Goal: Find specific page/section: Find specific page/section

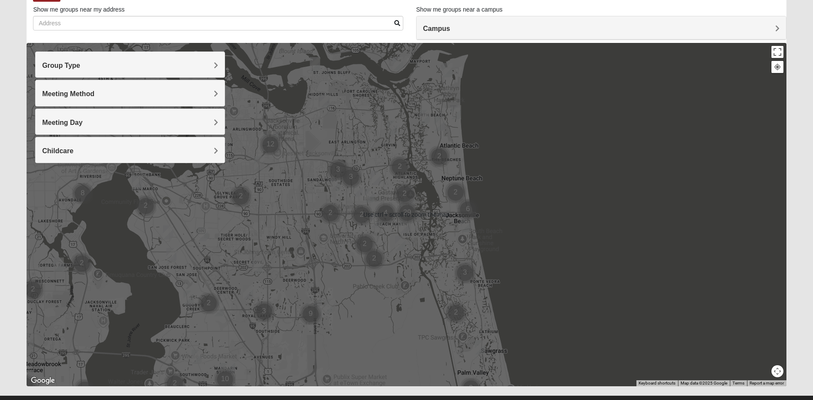
scroll to position [72, 0]
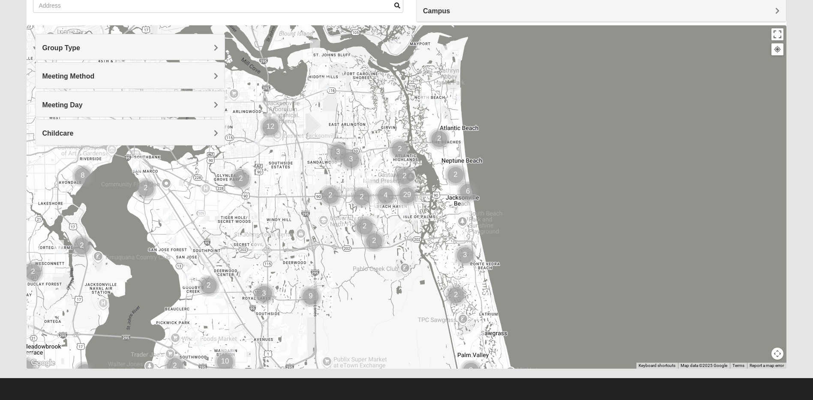
click at [80, 47] on span "Group Type" at bounding box center [61, 47] width 38 height 7
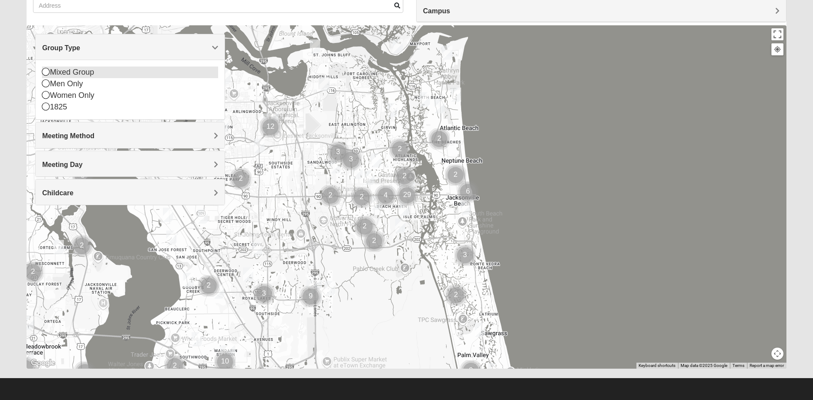
click at [45, 69] on icon at bounding box center [46, 72] width 8 height 8
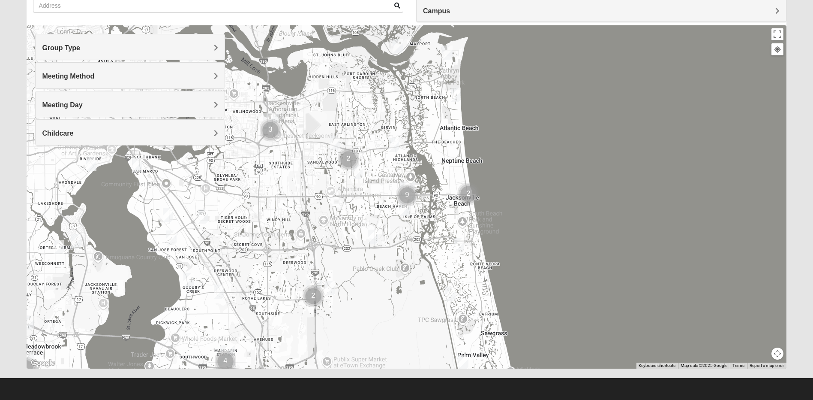
click at [94, 76] on span "Meeting Method" at bounding box center [68, 75] width 52 height 7
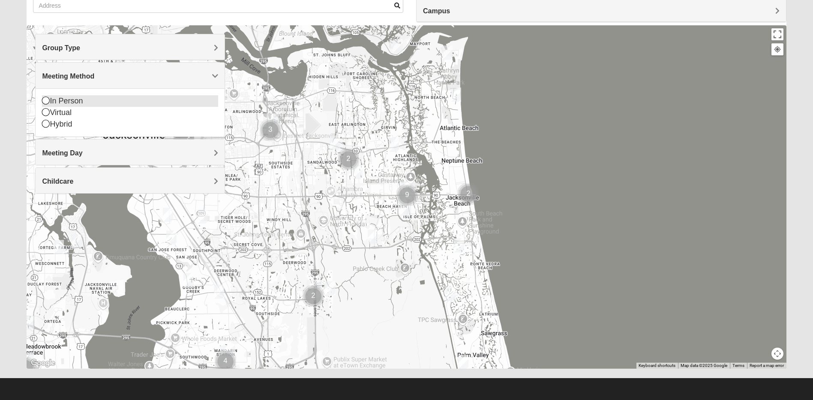
click at [44, 102] on icon at bounding box center [46, 100] width 8 height 8
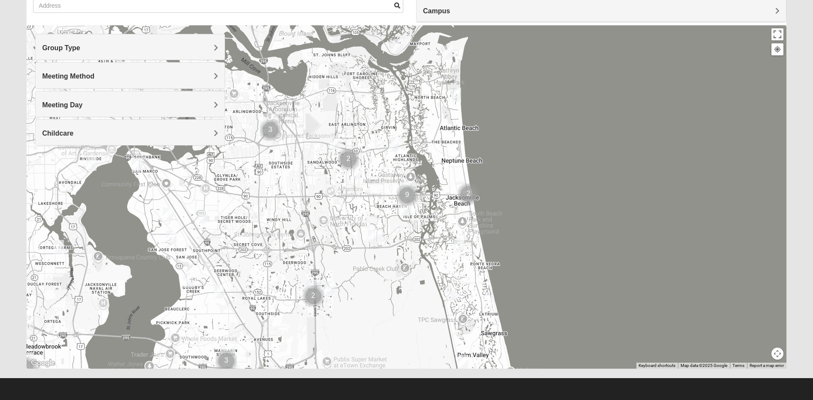
click at [219, 76] on div "Meeting Method" at bounding box center [130, 75] width 189 height 25
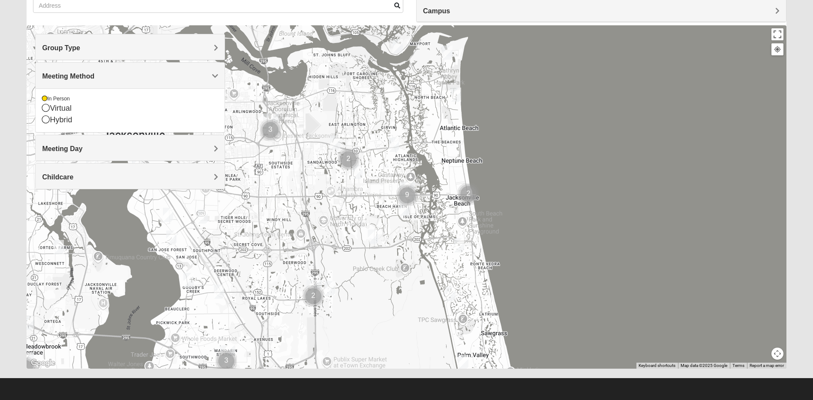
click at [228, 351] on img "Cluster of 3 groups" at bounding box center [226, 360] width 21 height 21
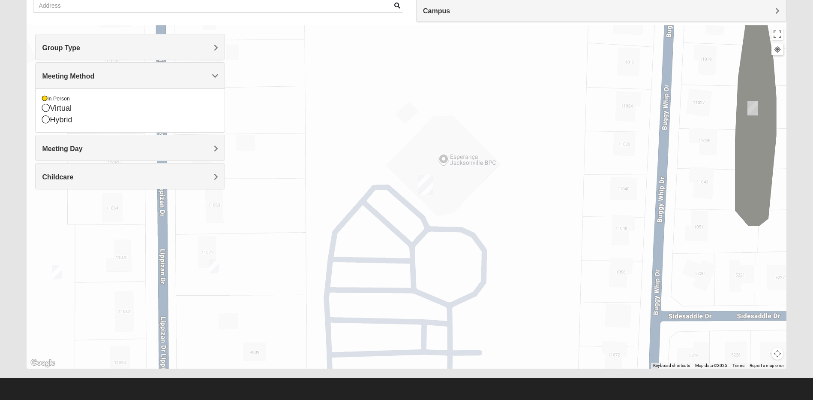
click at [428, 186] on img "Mandarin" at bounding box center [425, 184] width 15 height 21
click at [82, 152] on span "Meeting Day" at bounding box center [62, 148] width 40 height 7
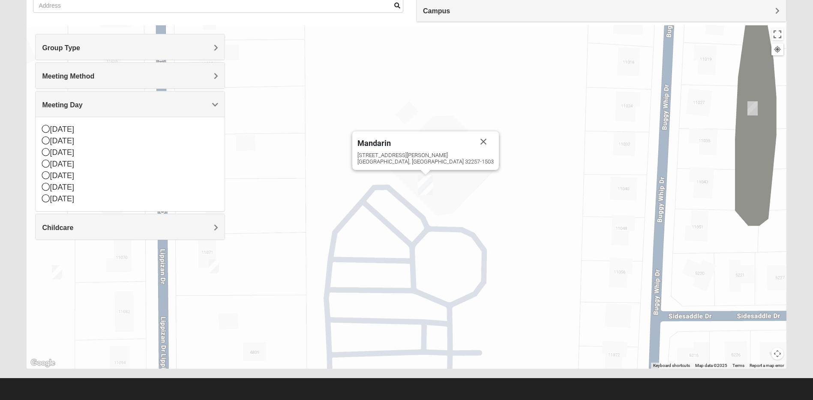
click at [73, 230] on span "Childcare" at bounding box center [57, 227] width 31 height 7
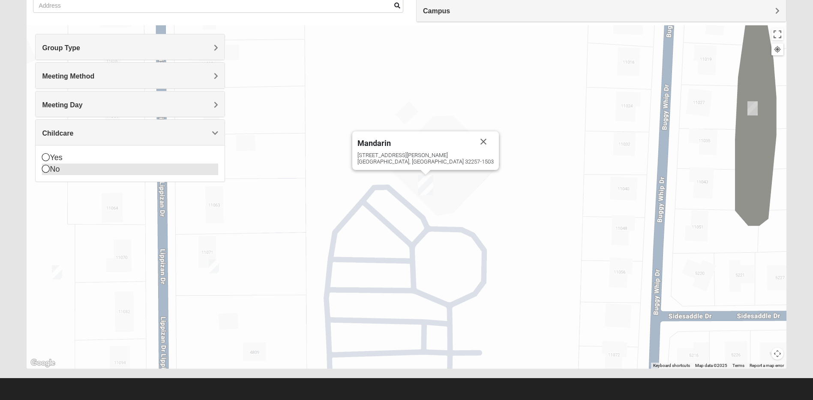
click at [45, 170] on icon at bounding box center [46, 169] width 8 height 8
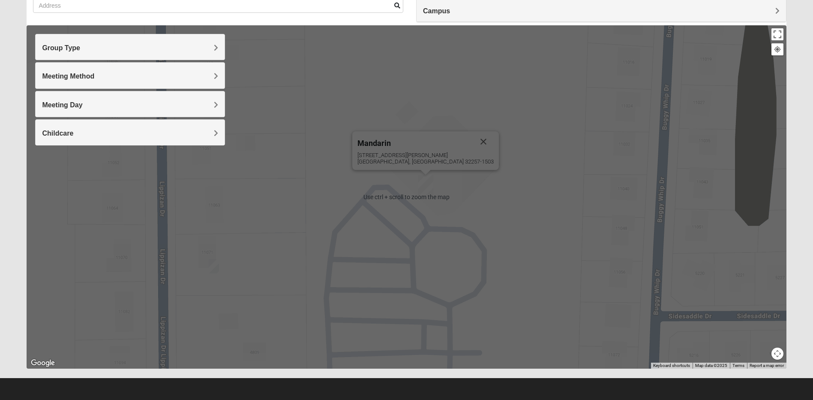
scroll to position [0, 0]
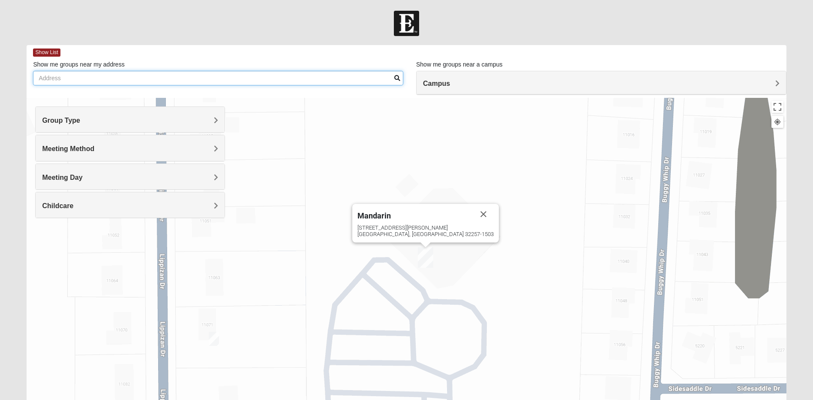
click at [81, 80] on input "Show me groups near my address" at bounding box center [218, 78] width 370 height 15
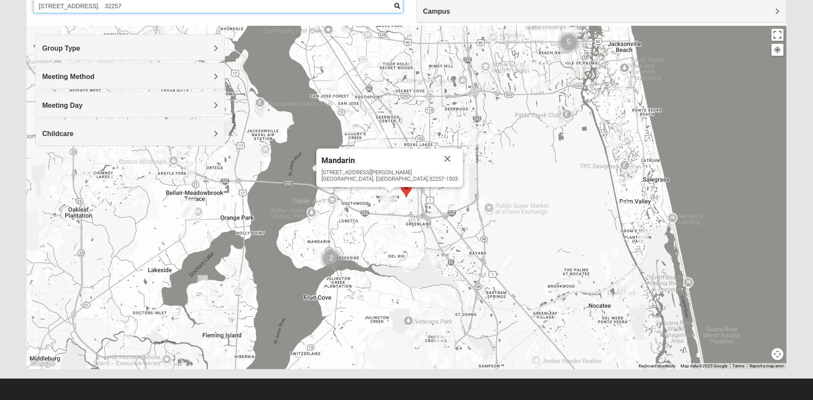
scroll to position [72, 0]
type input "[STREET_ADDRESS]. 32257"
click at [391, 200] on img "Mandarin" at bounding box center [389, 201] width 15 height 21
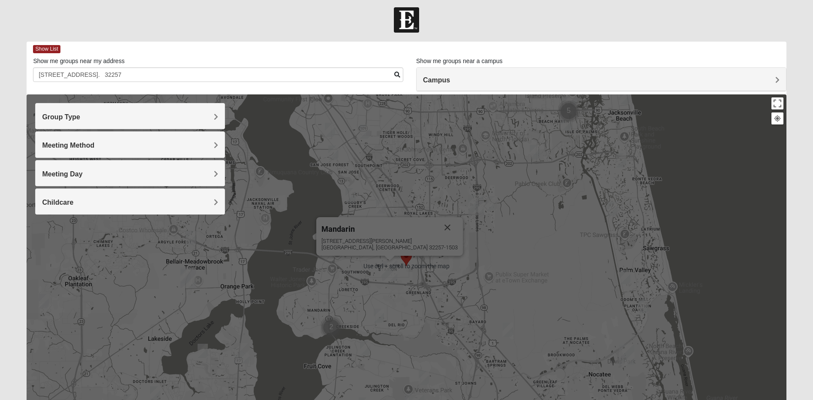
scroll to position [0, 0]
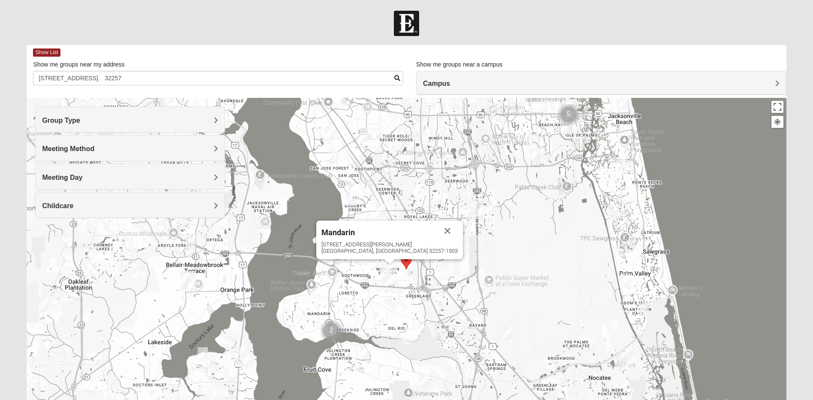
click at [450, 80] on span "Campus" at bounding box center [436, 83] width 27 height 7
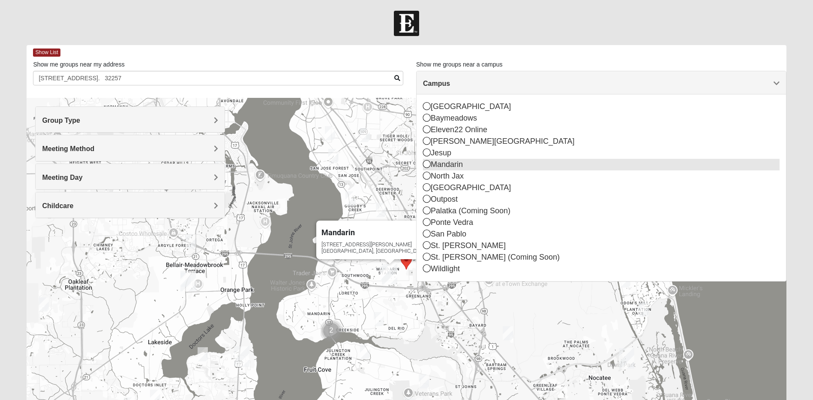
click at [428, 165] on icon at bounding box center [427, 164] width 8 height 8
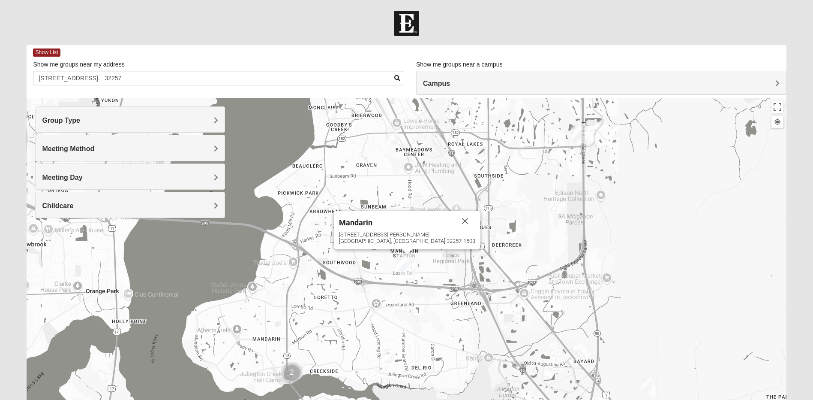
click at [774, 85] on h4 "Campus" at bounding box center [601, 83] width 357 height 8
